Goal: Task Accomplishment & Management: Manage account settings

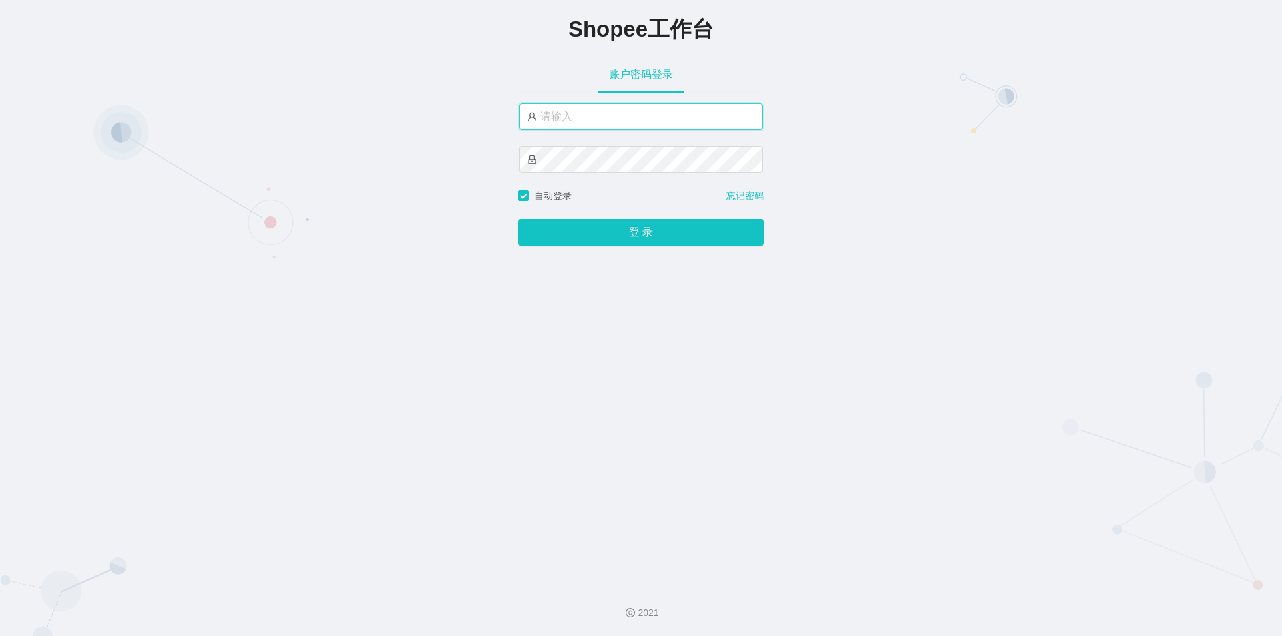
click at [594, 111] on input "text" at bounding box center [641, 117] width 243 height 27
type input "jishu"
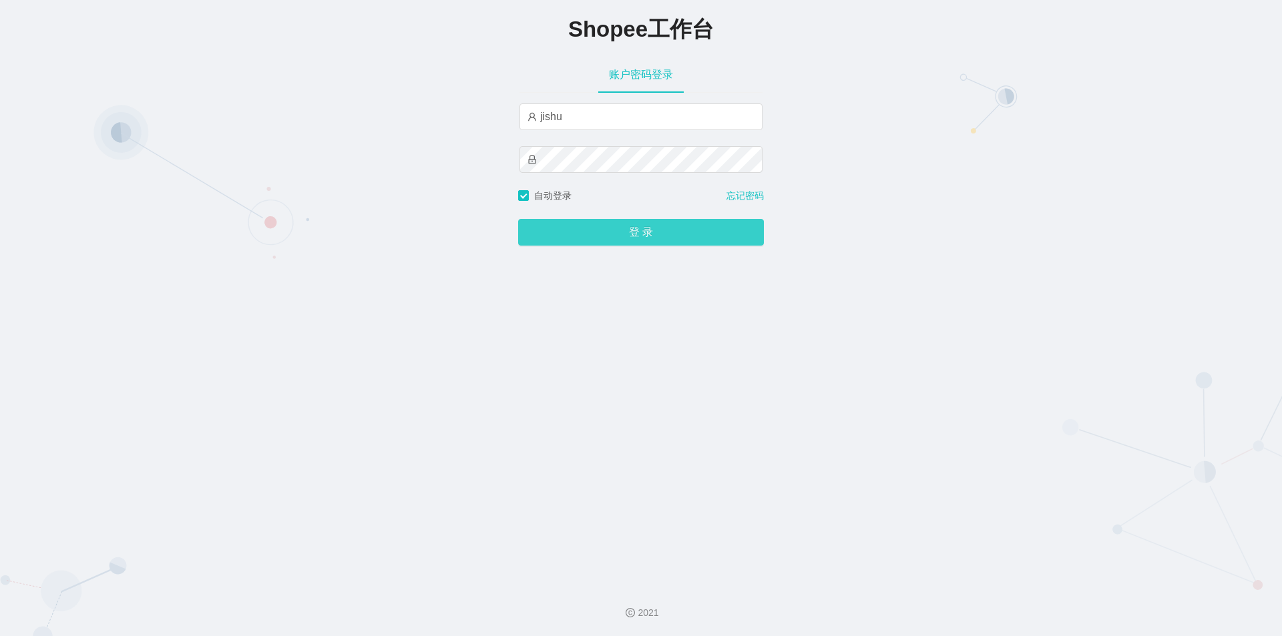
click at [572, 246] on button "登 录" at bounding box center [641, 232] width 246 height 27
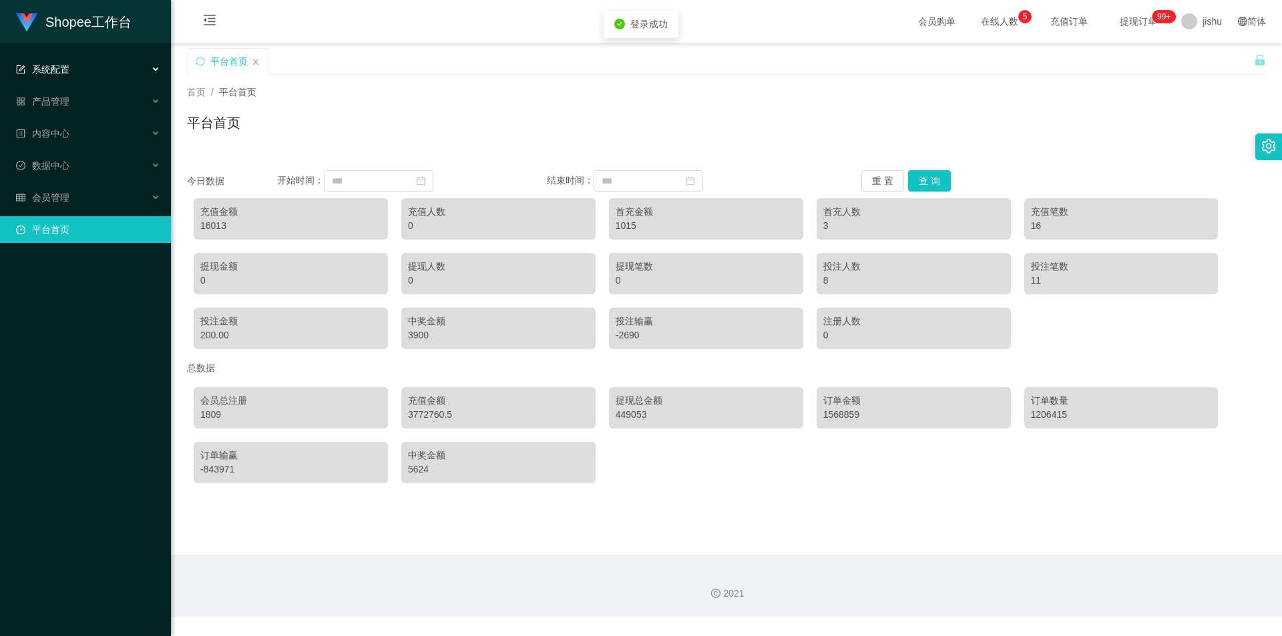
click at [78, 71] on div "系统配置" at bounding box center [85, 69] width 171 height 27
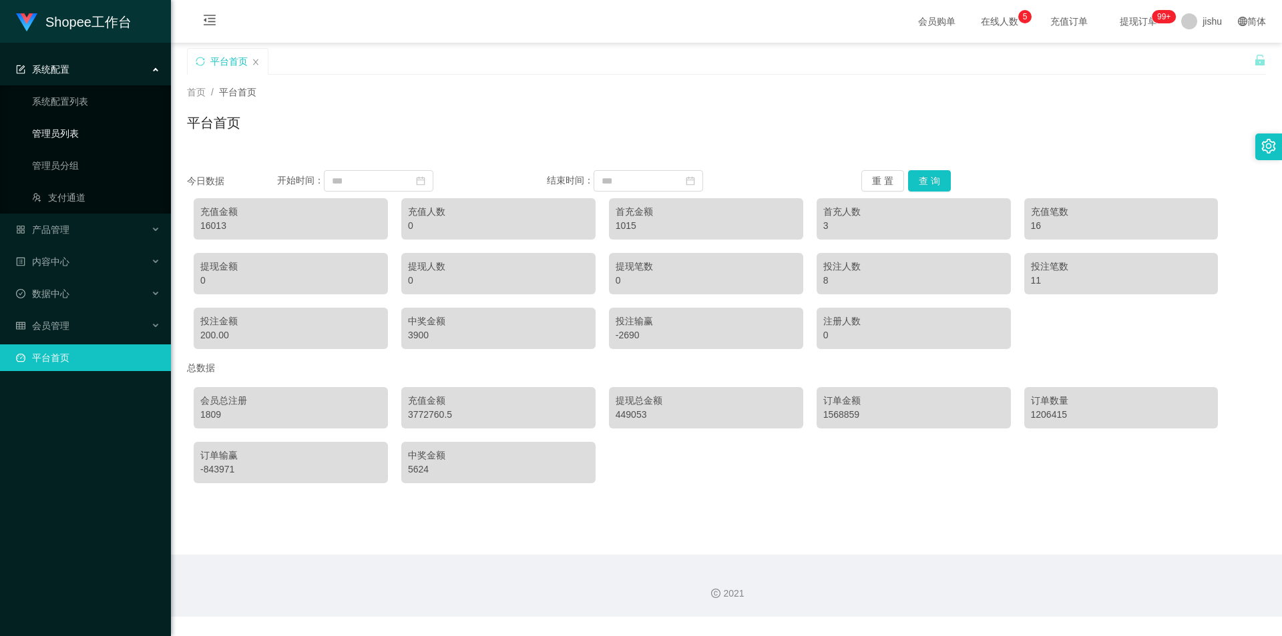
click at [72, 130] on link "管理员列表" at bounding box center [96, 133] width 128 height 27
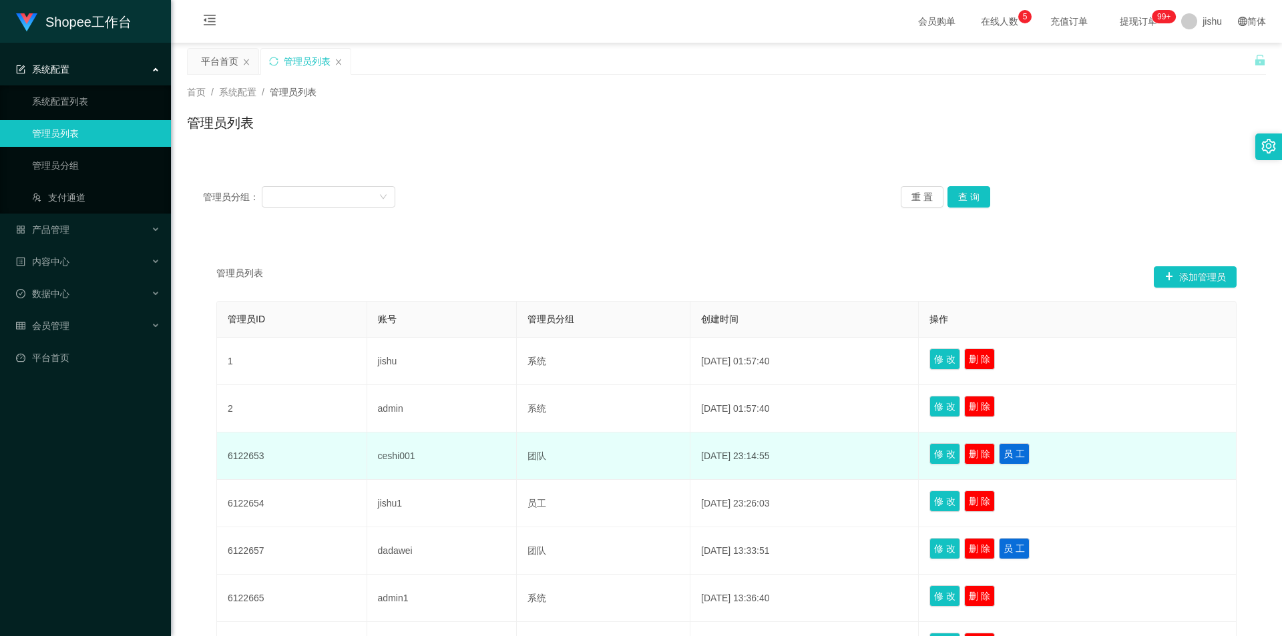
scroll to position [297, 0]
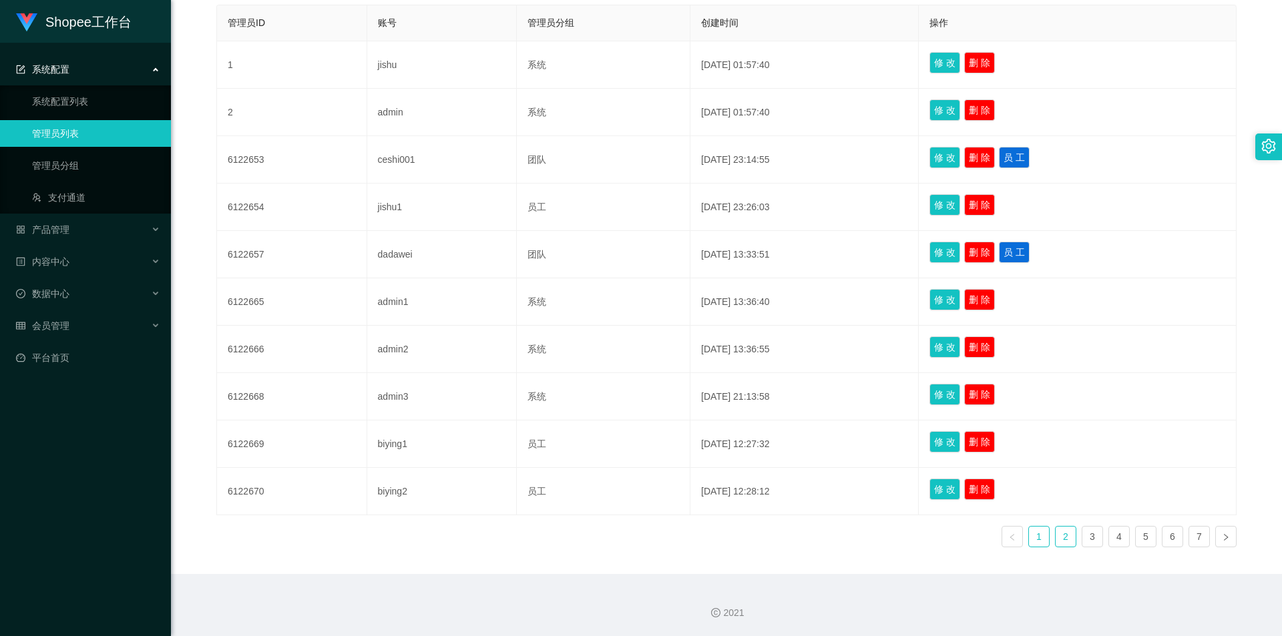
click at [1056, 538] on link "2" at bounding box center [1066, 537] width 20 height 20
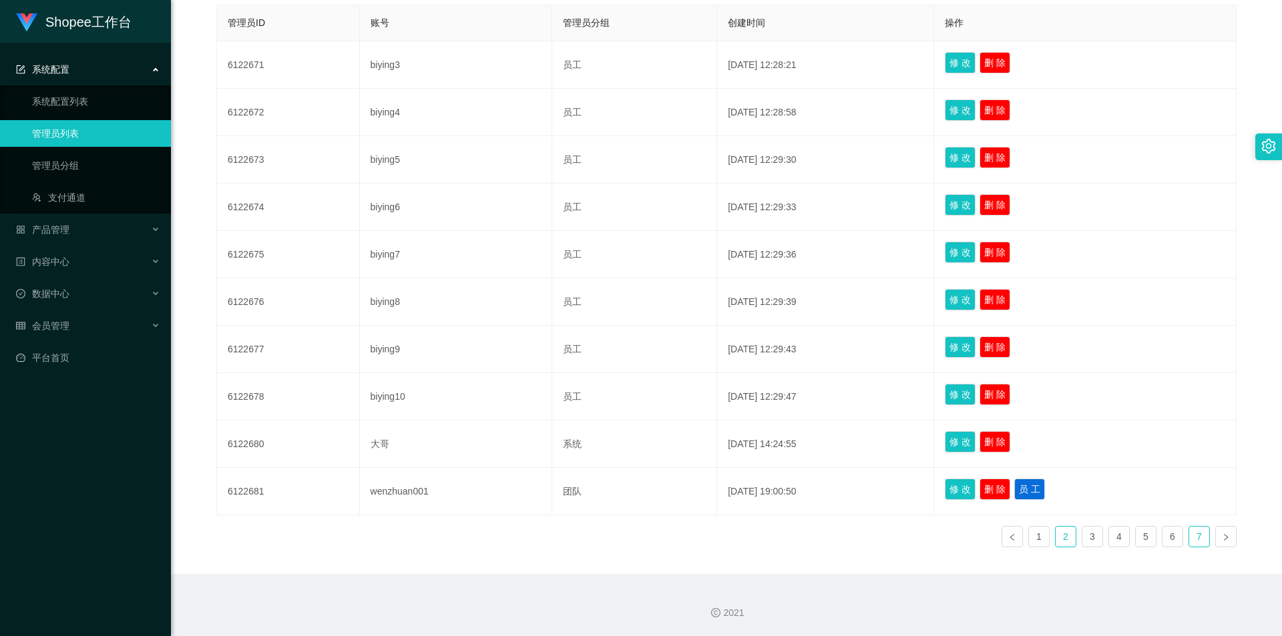
click at [1194, 538] on link "7" at bounding box center [1199, 537] width 20 height 20
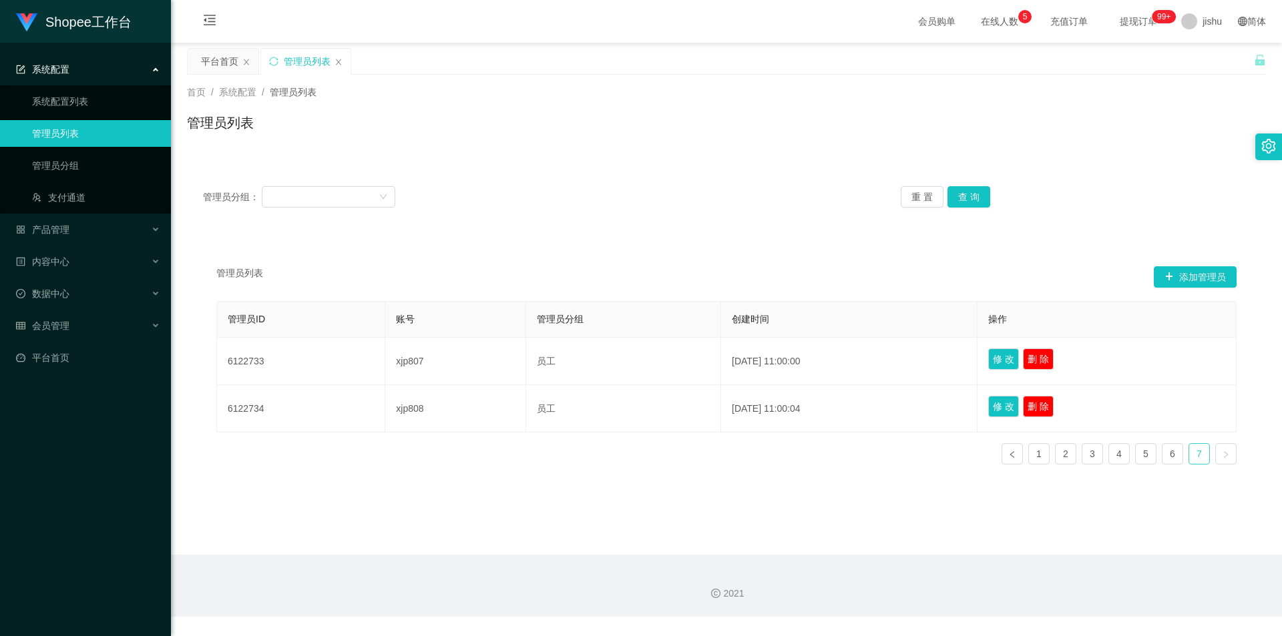
scroll to position [0, 0]
click at [1163, 454] on link "6" at bounding box center [1173, 454] width 20 height 20
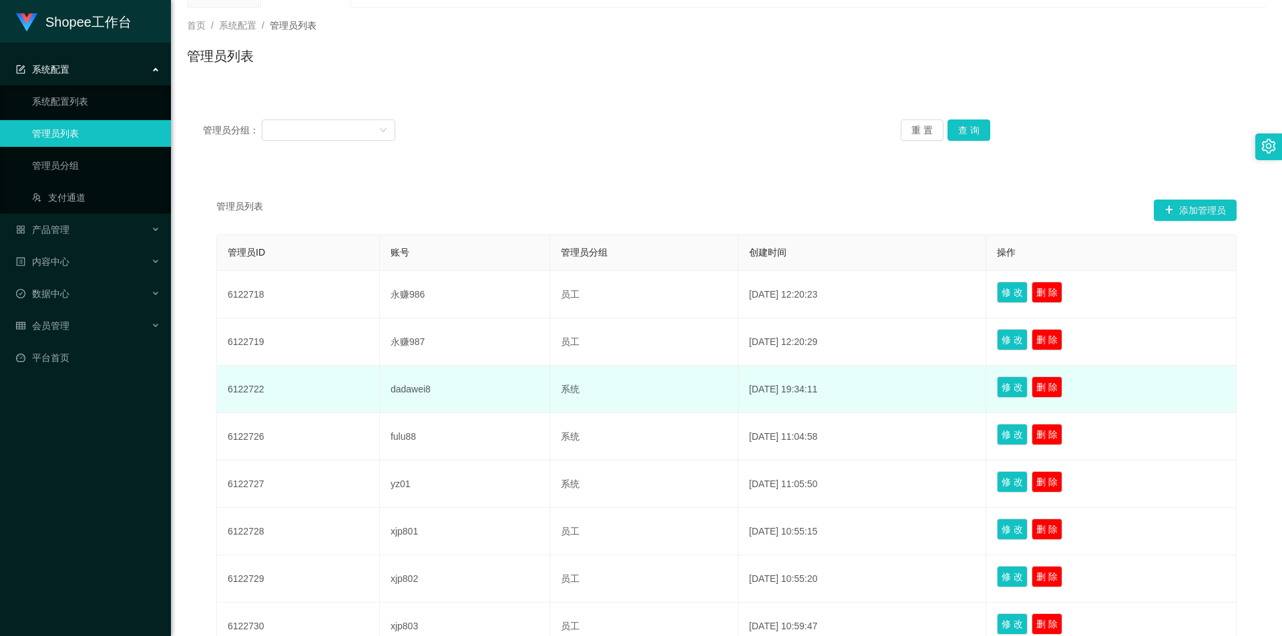
scroll to position [297, 0]
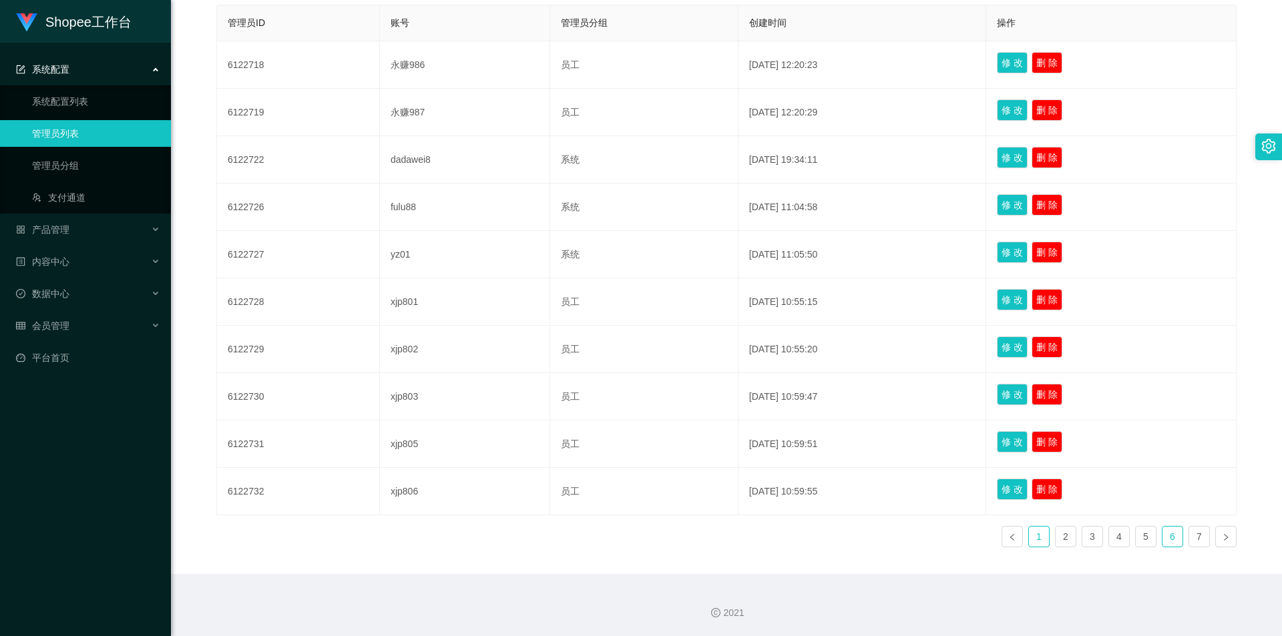
click at [1029, 534] on link "1" at bounding box center [1039, 537] width 20 height 20
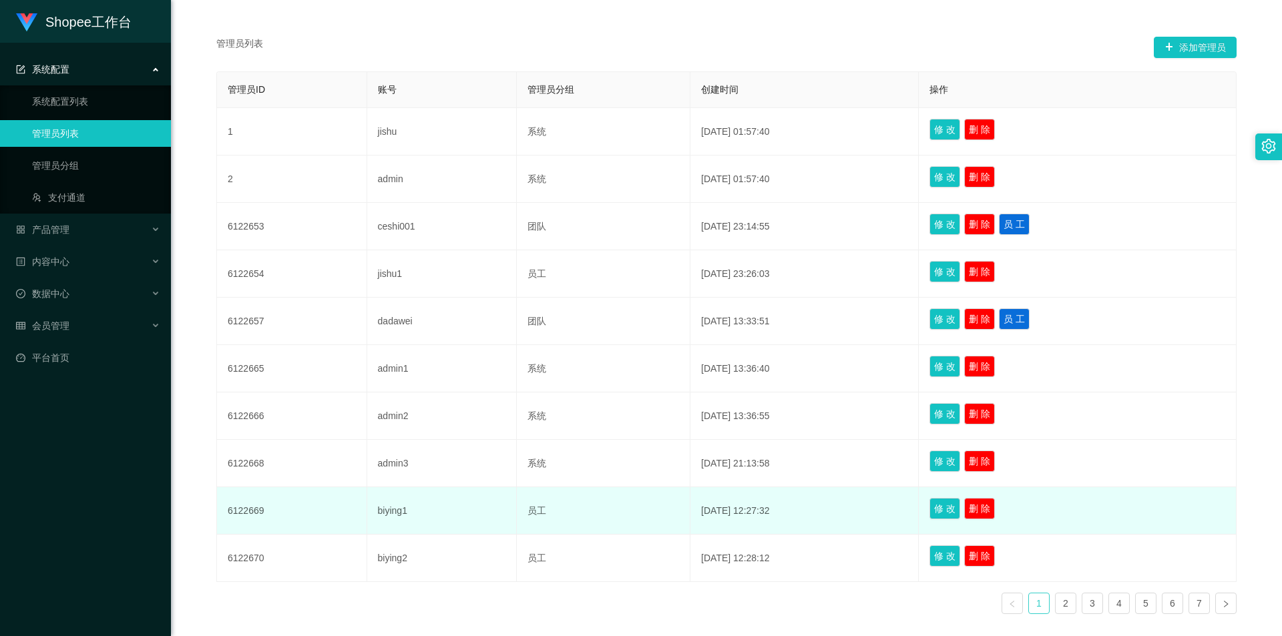
scroll to position [163, 0]
